Goal: Transaction & Acquisition: Purchase product/service

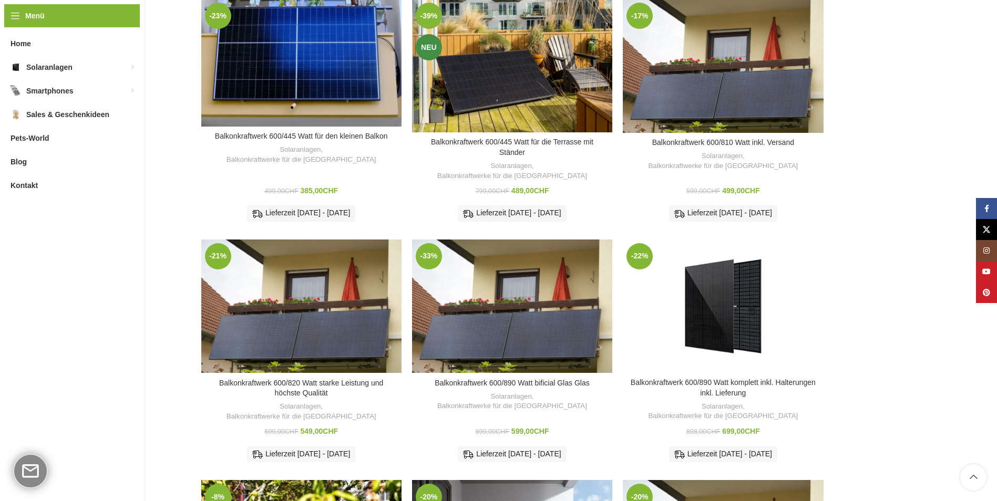
scroll to position [175, 0]
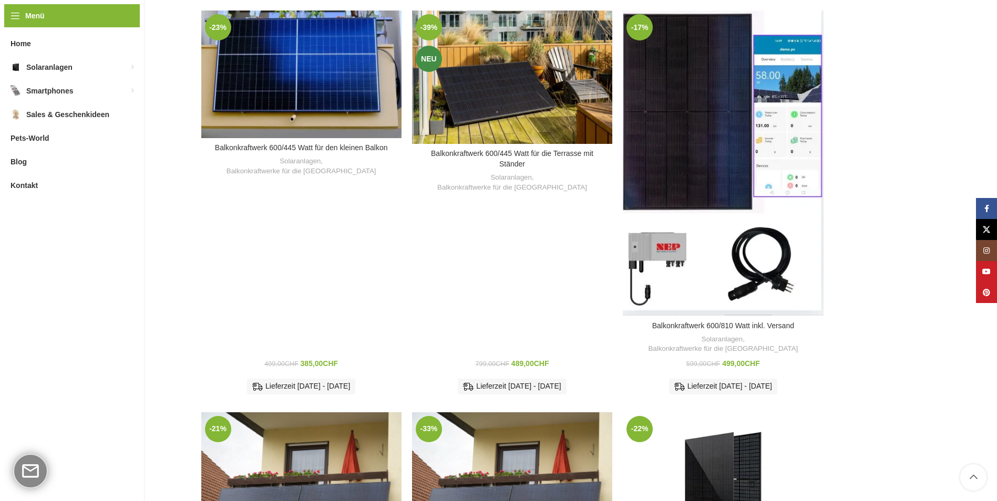
click at [740, 88] on div "Balkonkraftwerk 600/810 Watt inkl. Versand" at bounding box center [748, 163] width 50 height 305
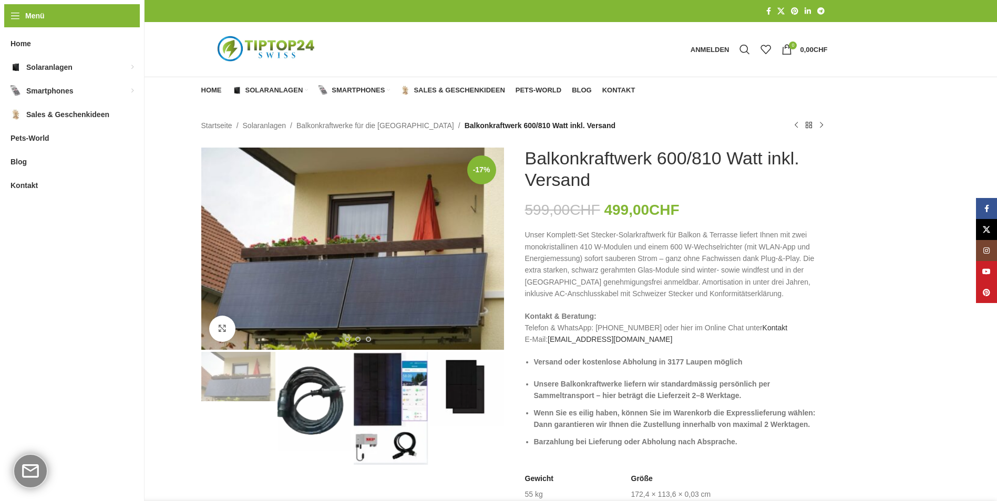
click at [381, 391] on img "3 / 4" at bounding box center [391, 408] width 74 height 113
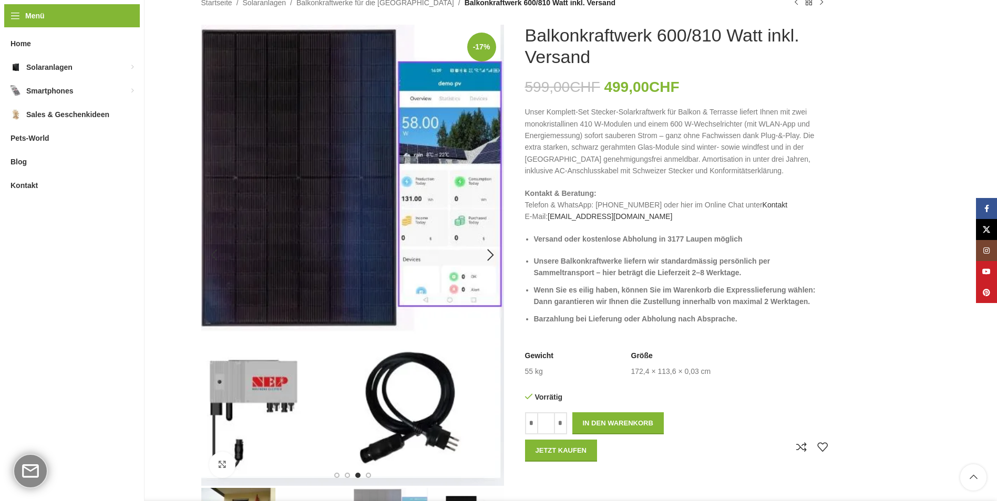
scroll to position [88, 0]
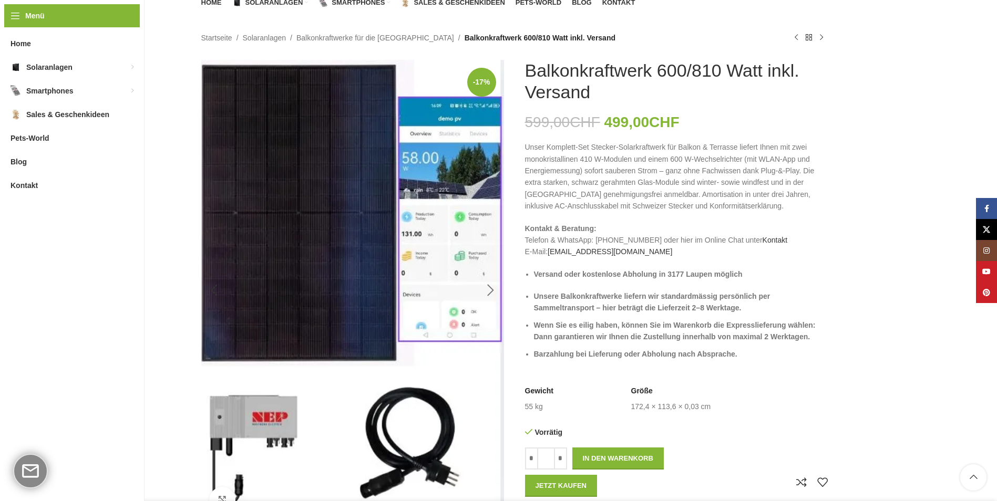
click at [490, 286] on div "Next slide" at bounding box center [491, 291] width 26 height 26
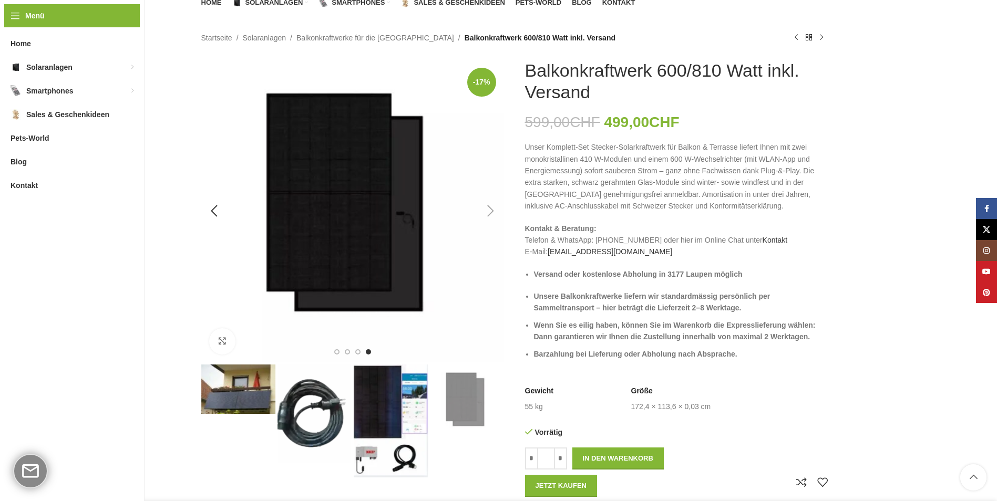
click at [490, 286] on img "4 / 4" at bounding box center [352, 211] width 303 height 303
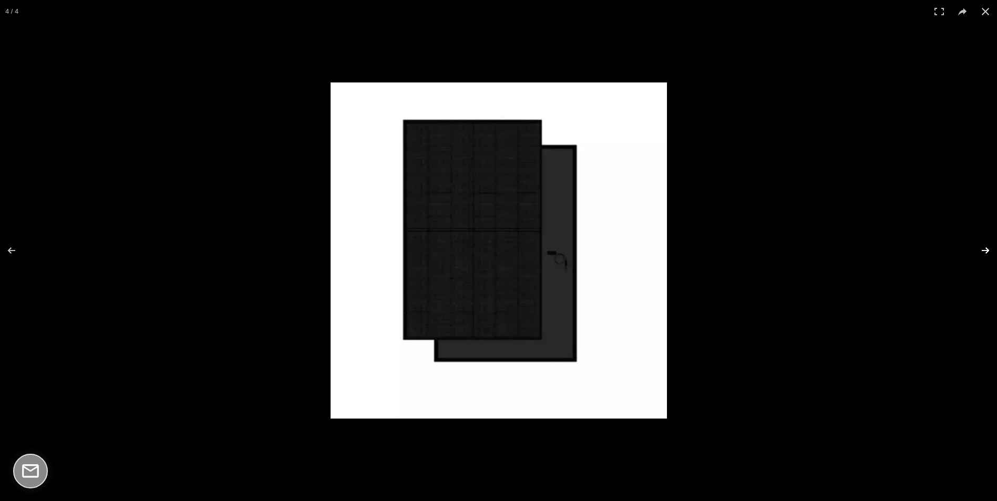
click at [977, 254] on button at bounding box center [978, 250] width 37 height 53
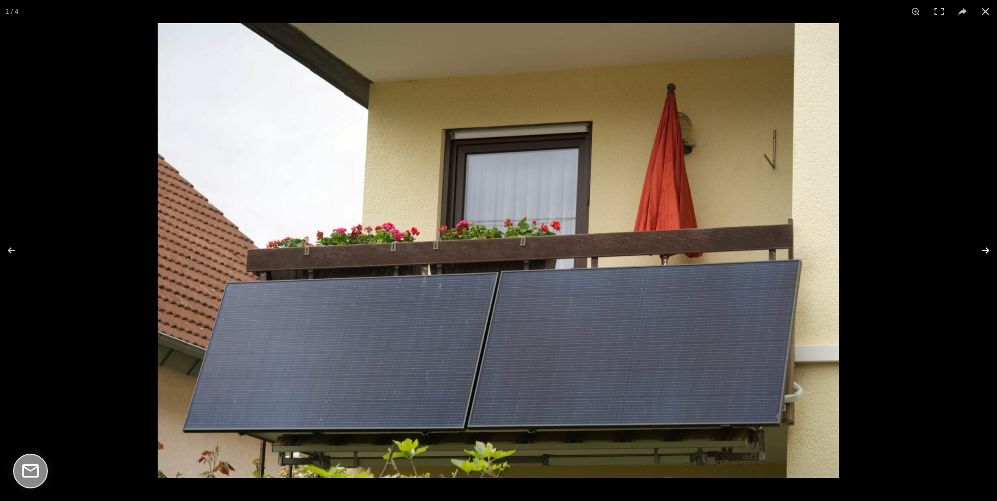
click at [977, 253] on button at bounding box center [978, 250] width 37 height 53
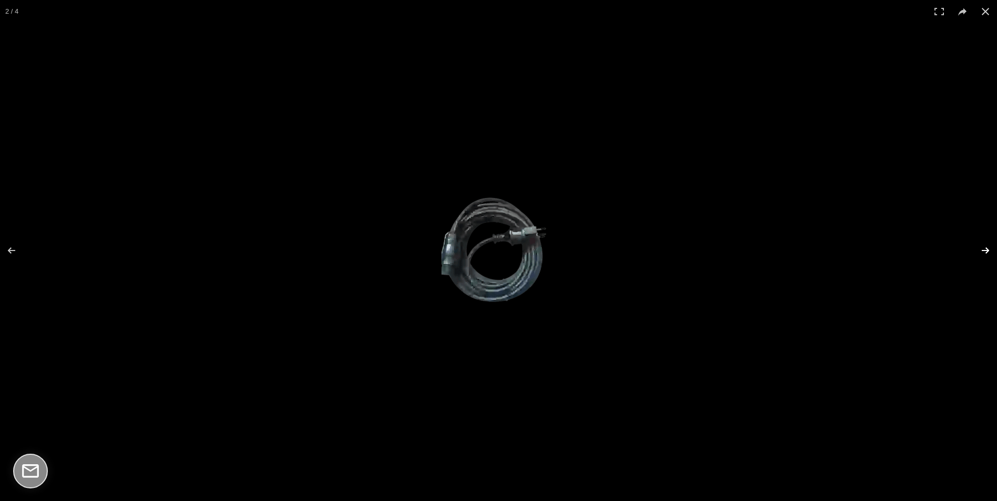
click at [977, 252] on button at bounding box center [978, 250] width 37 height 53
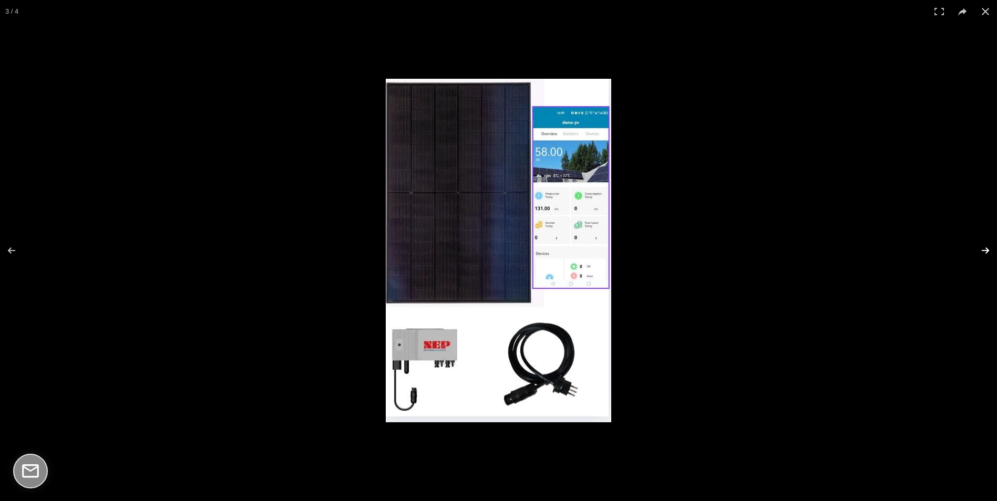
click at [978, 252] on button at bounding box center [978, 250] width 37 height 53
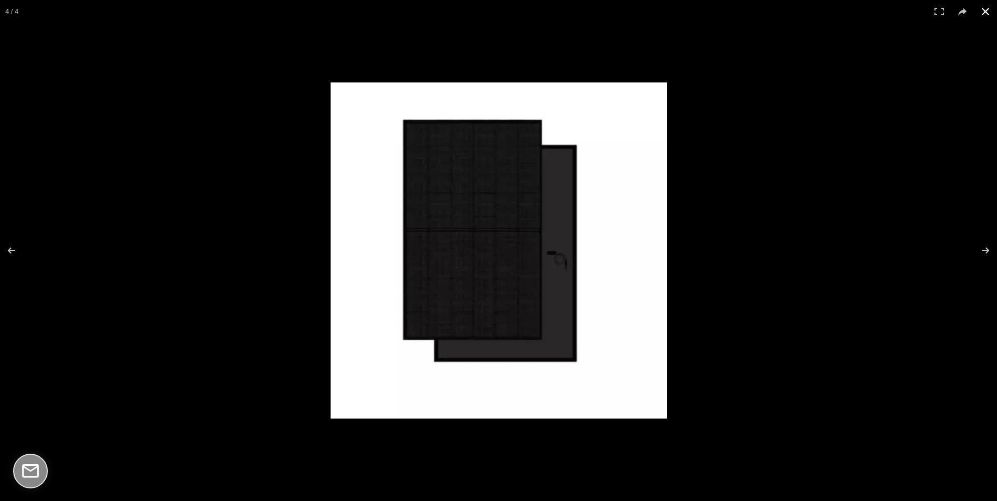
click at [991, 17] on button at bounding box center [985, 11] width 23 height 23
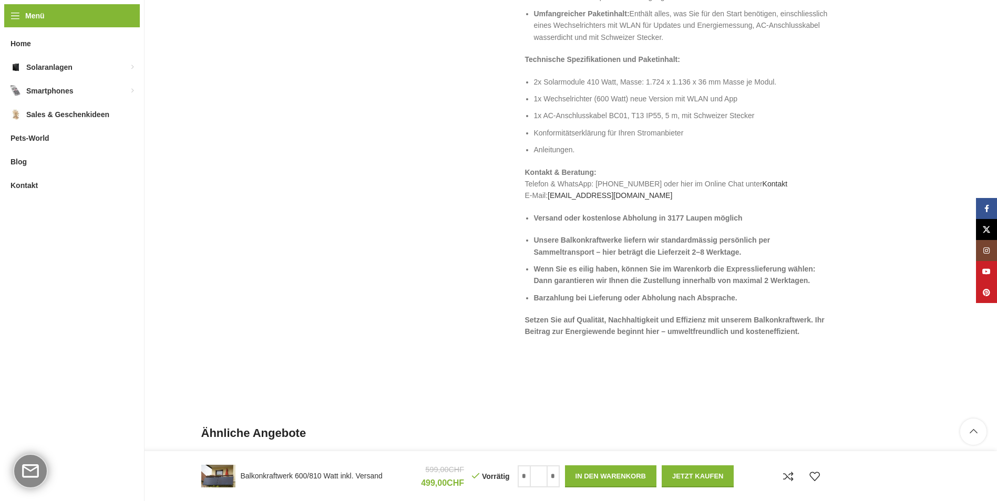
scroll to position [1051, 0]
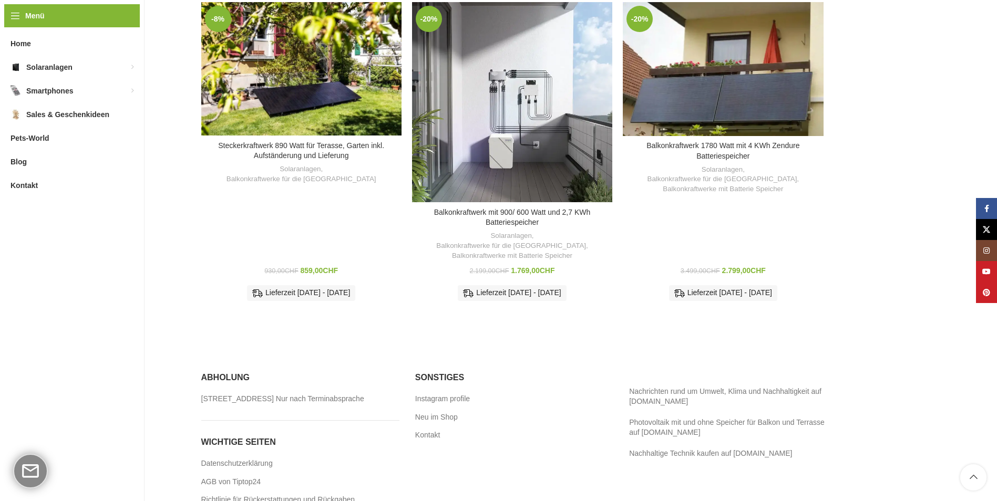
scroll to position [689, 0]
